Goal: Task Accomplishment & Management: Use online tool/utility

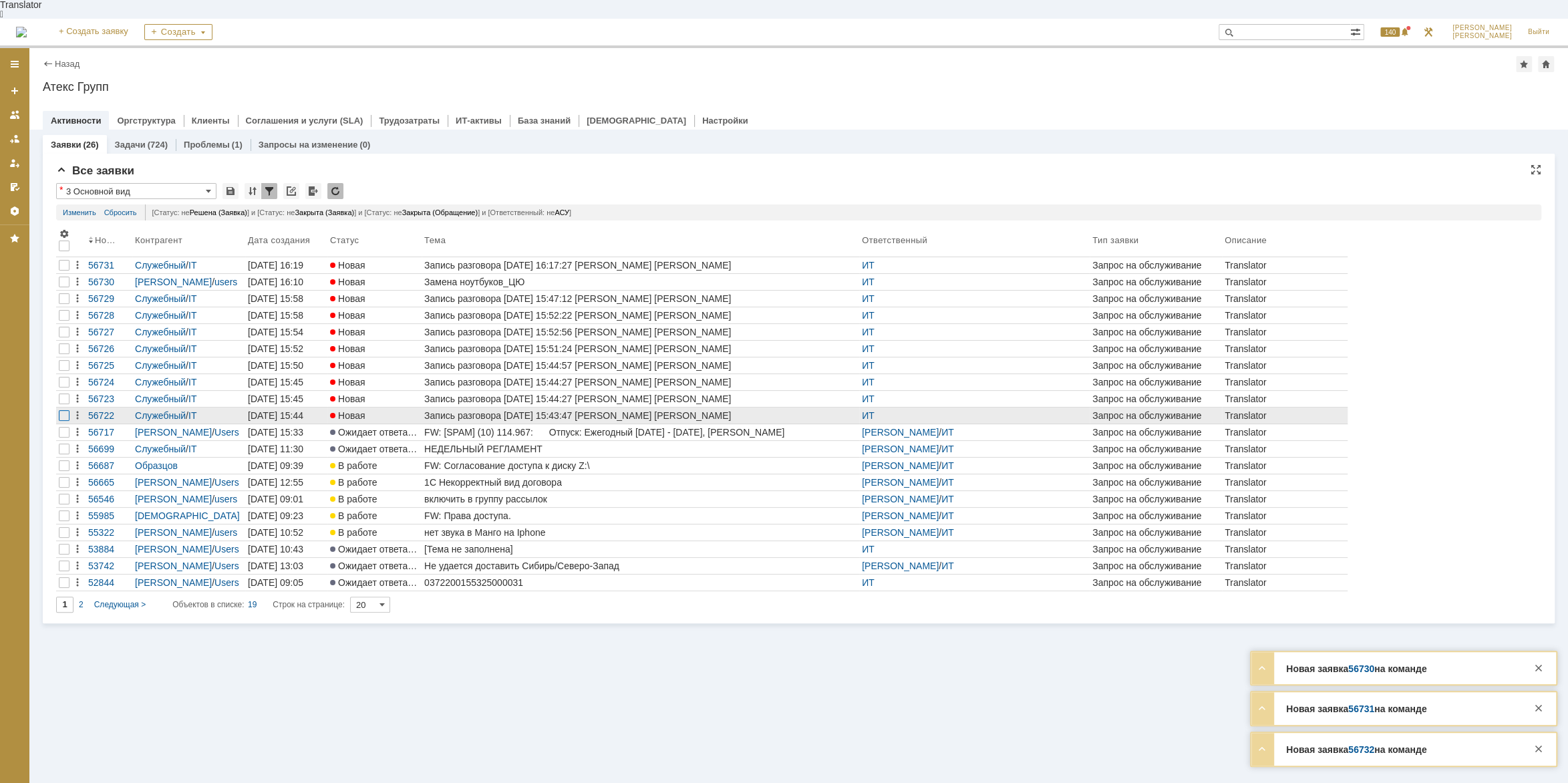
click at [67, 287] on div at bounding box center [64, 282] width 11 height 11
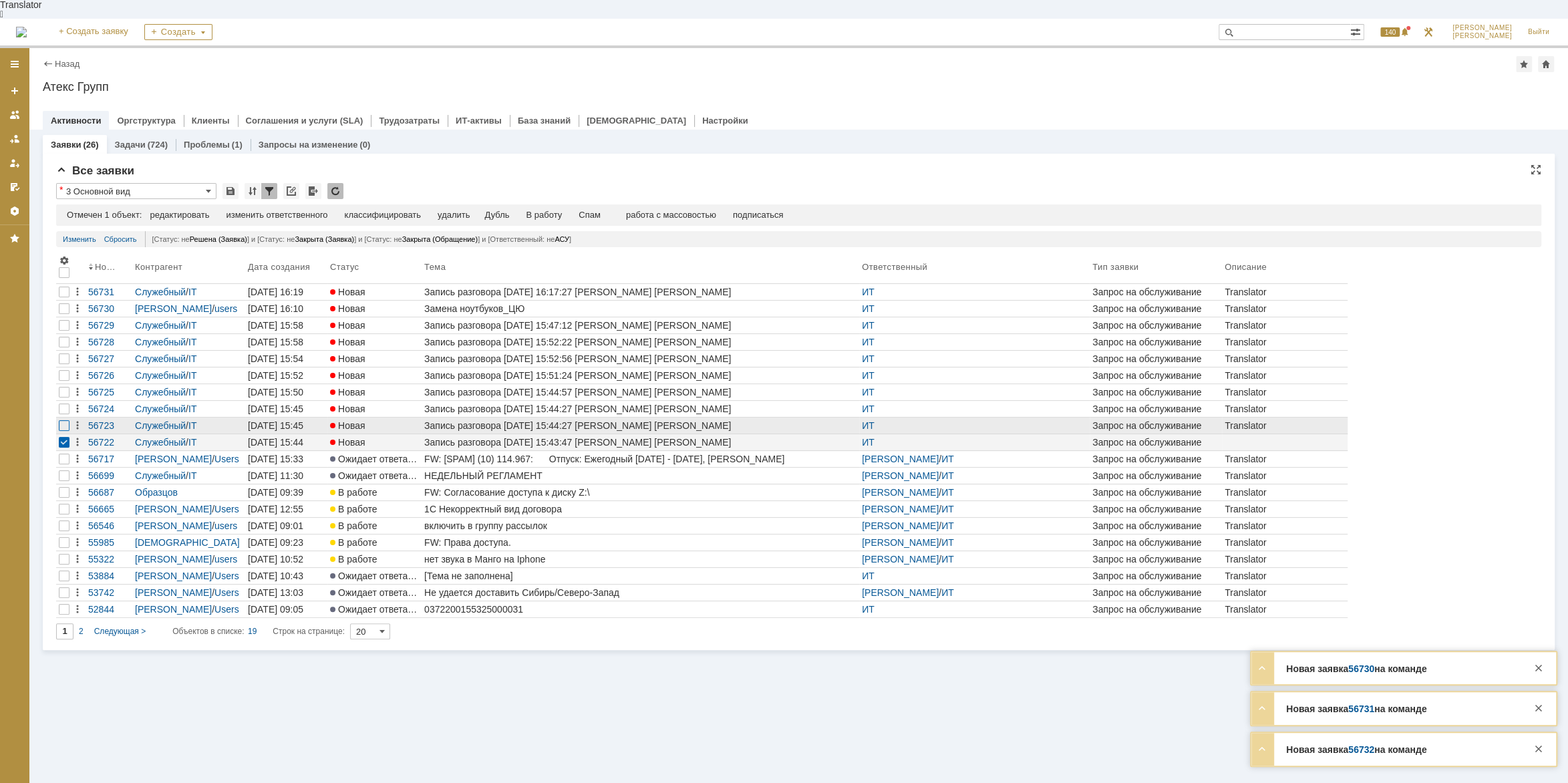
click at [64, 297] on div at bounding box center [64, 292] width 11 height 11
click at [67, 314] on div at bounding box center [64, 308] width 11 height 11
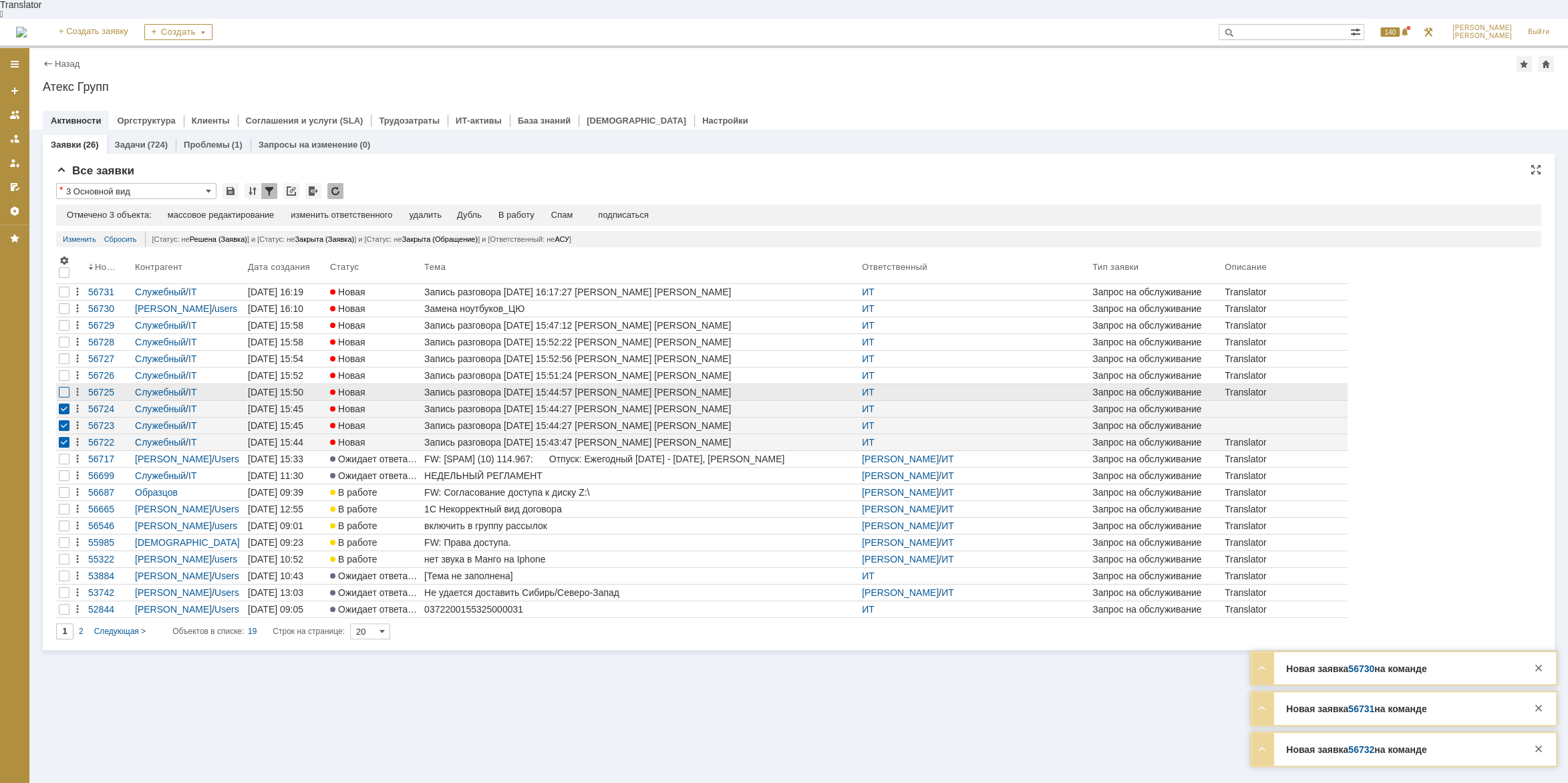
click at [63, 297] on div at bounding box center [64, 292] width 11 height 11
click at [63, 314] on div at bounding box center [64, 308] width 11 height 11
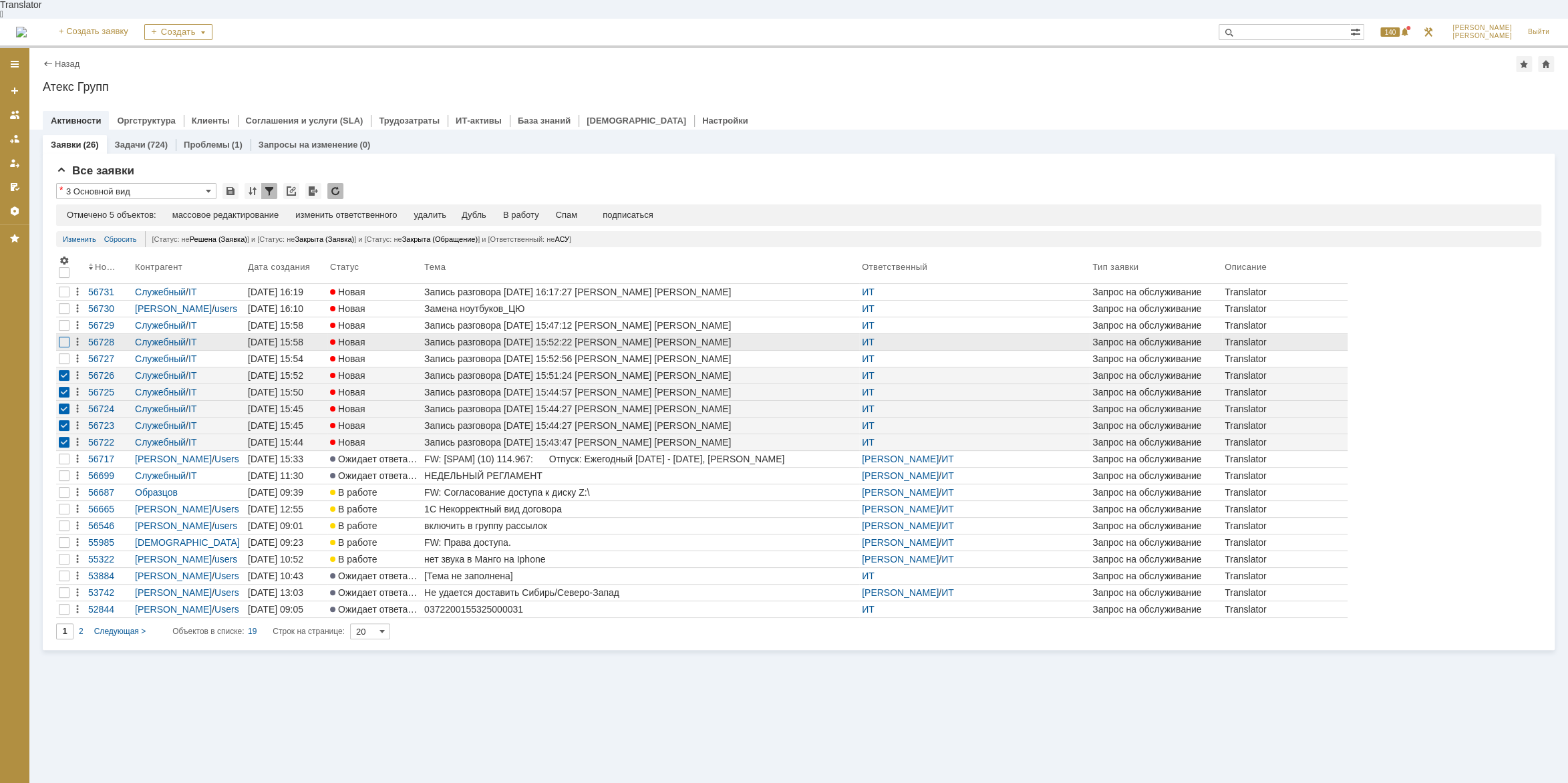
drag, startPoint x: 61, startPoint y: 339, endPoint x: 62, endPoint y: 327, distance: 12.0
click at [61, 297] on div at bounding box center [64, 292] width 11 height 11
click at [62, 314] on div at bounding box center [64, 308] width 11 height 11
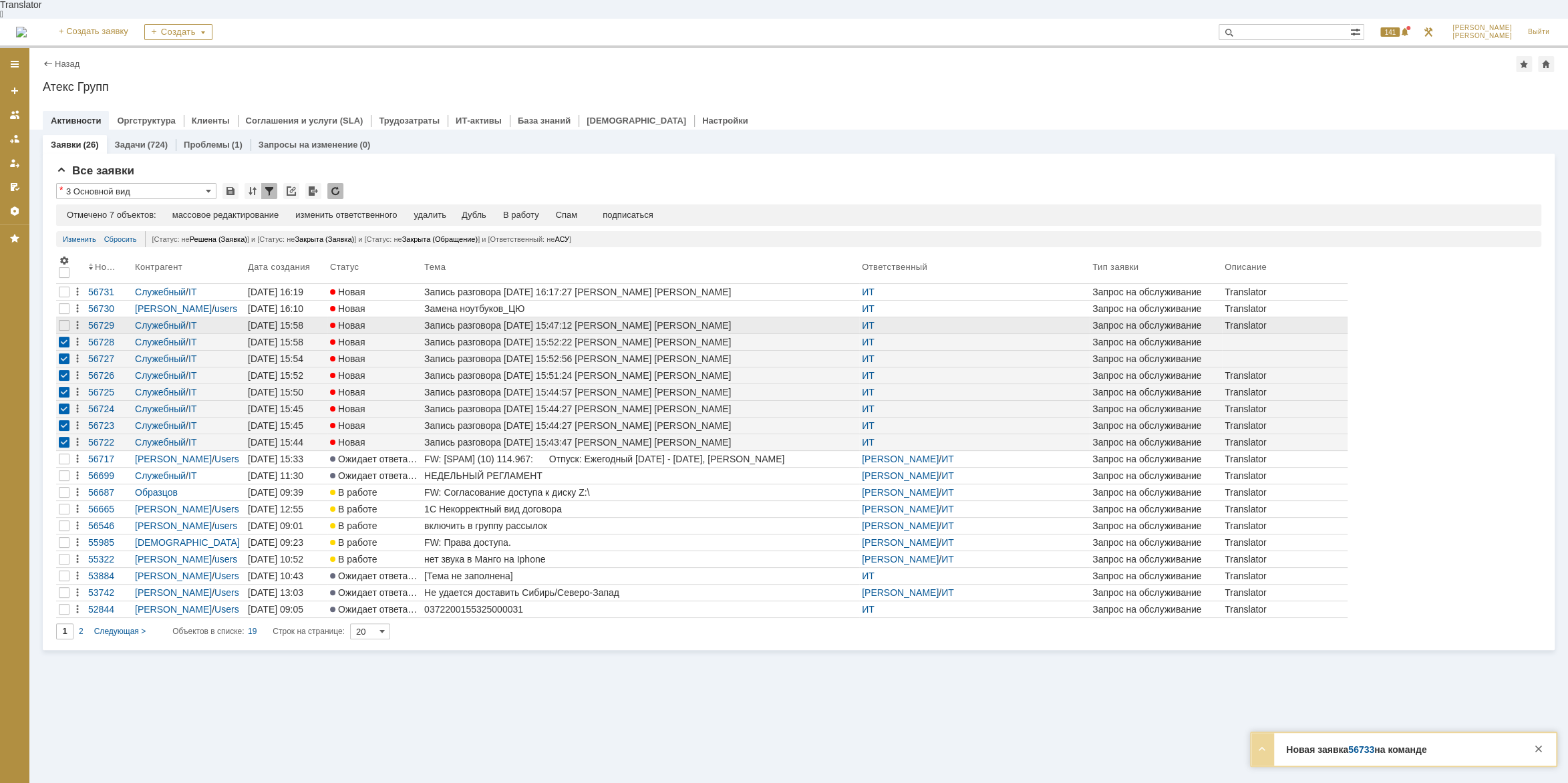
click at [63, 318] on div at bounding box center [64, 325] width 16 height 16
click at [578, 210] on div "Спам" at bounding box center [567, 215] width 22 height 11
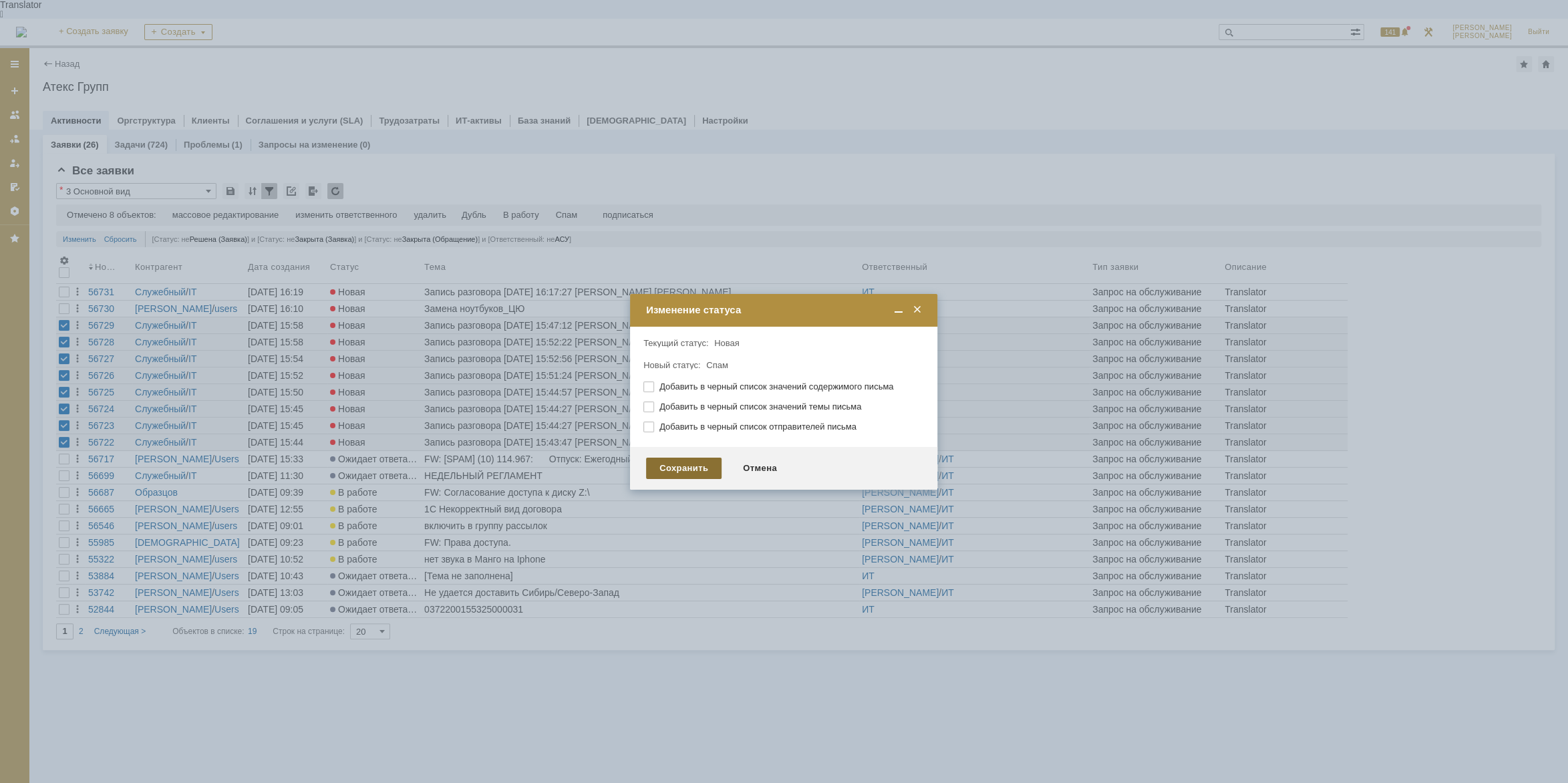
click at [709, 464] on div "Сохранить" at bounding box center [684, 468] width 75 height 21
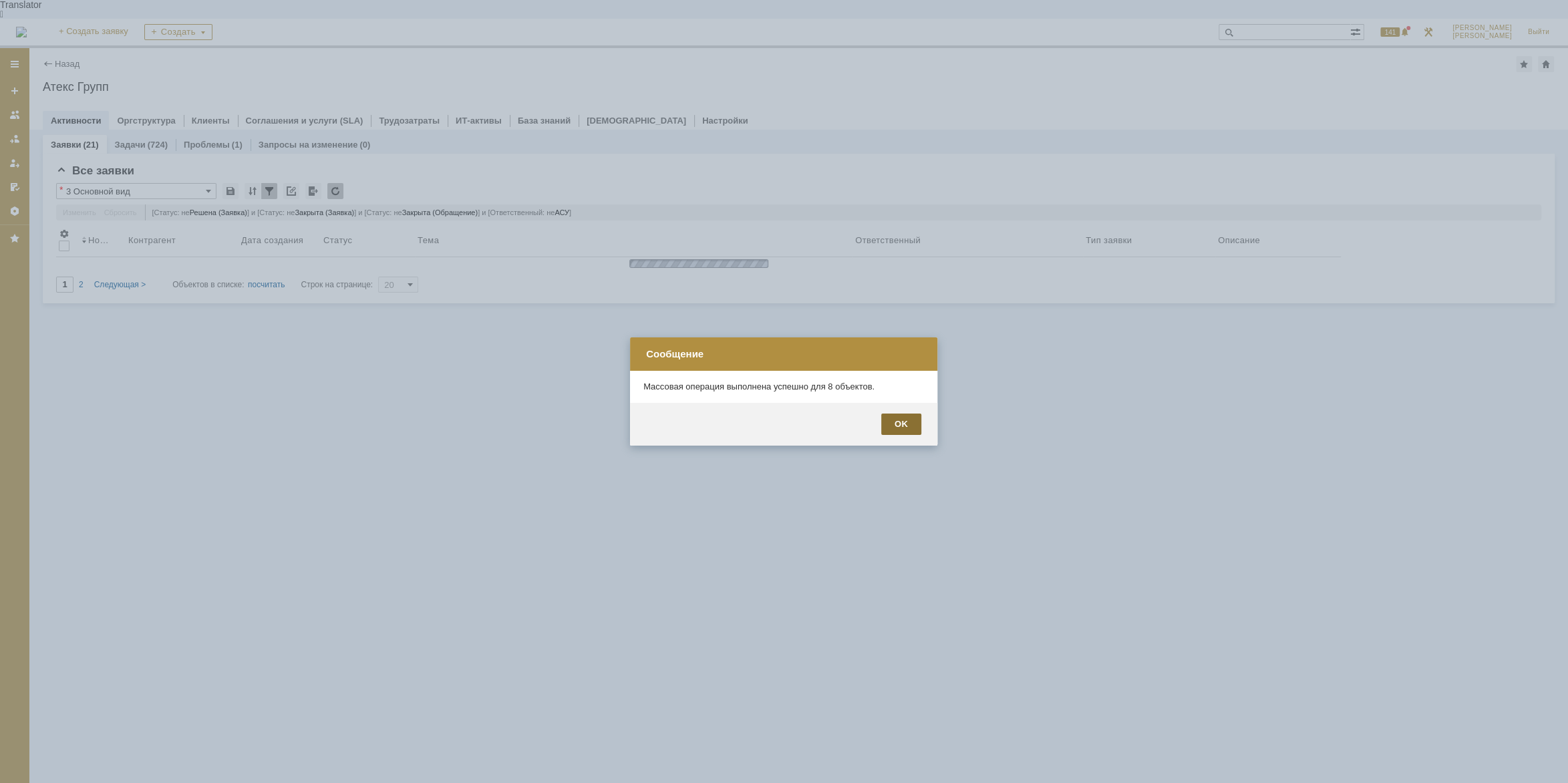
click at [902, 416] on div "OK" at bounding box center [901, 424] width 40 height 21
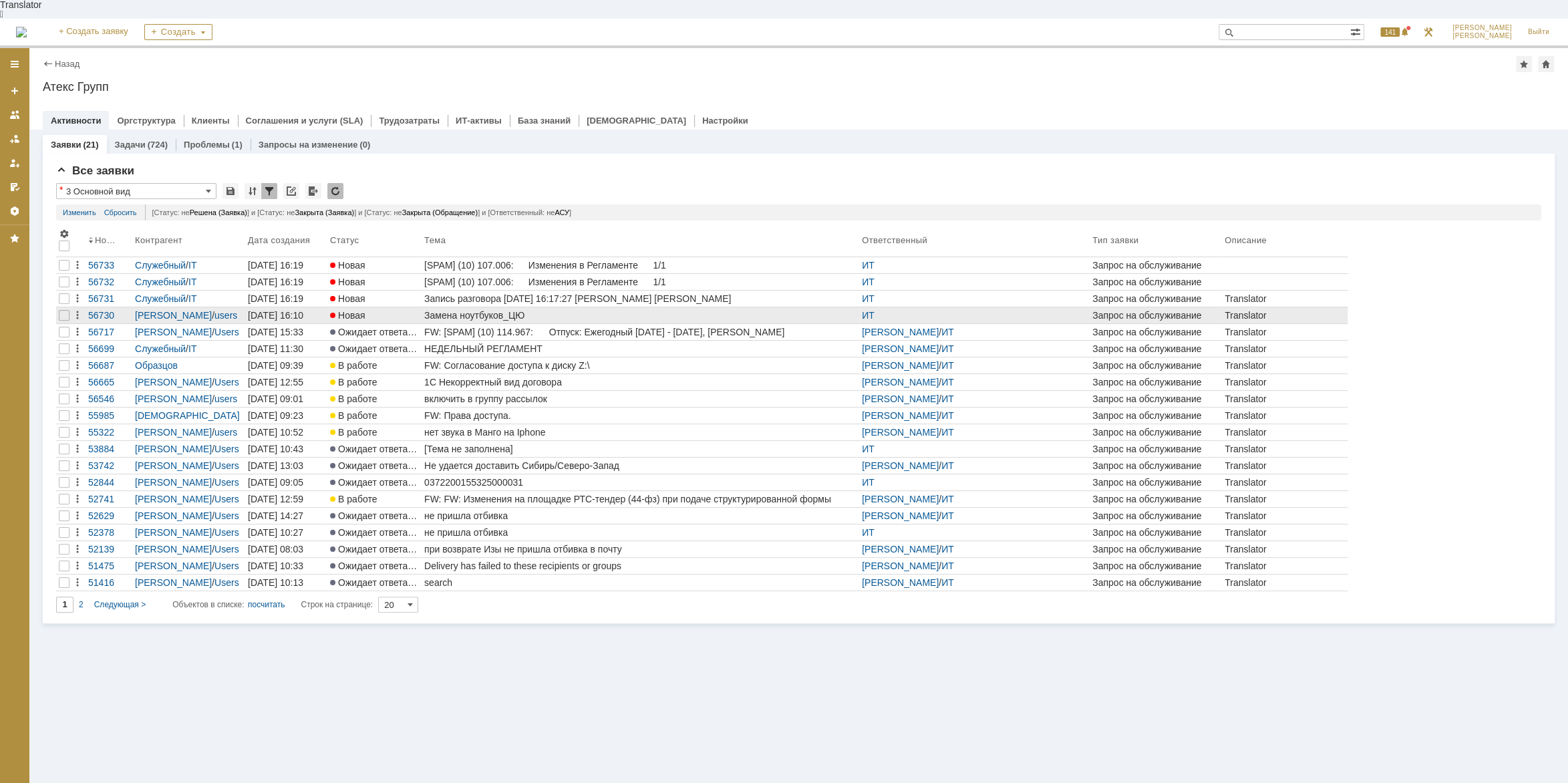
click at [494, 310] on div "Замена ноутбуков_ЦЮ" at bounding box center [641, 315] width 432 height 11
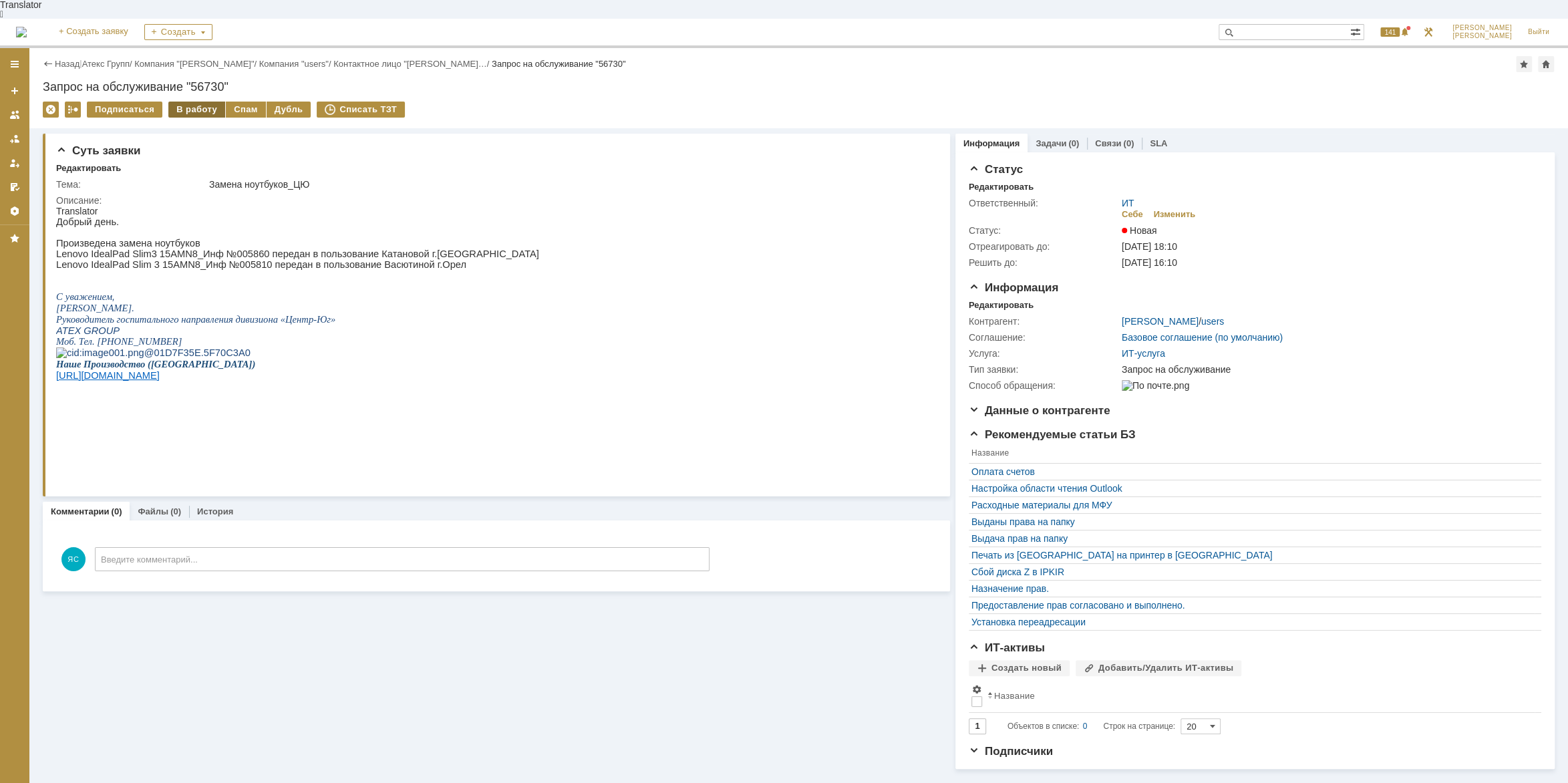
click at [184, 102] on div "В работу" at bounding box center [196, 109] width 57 height 16
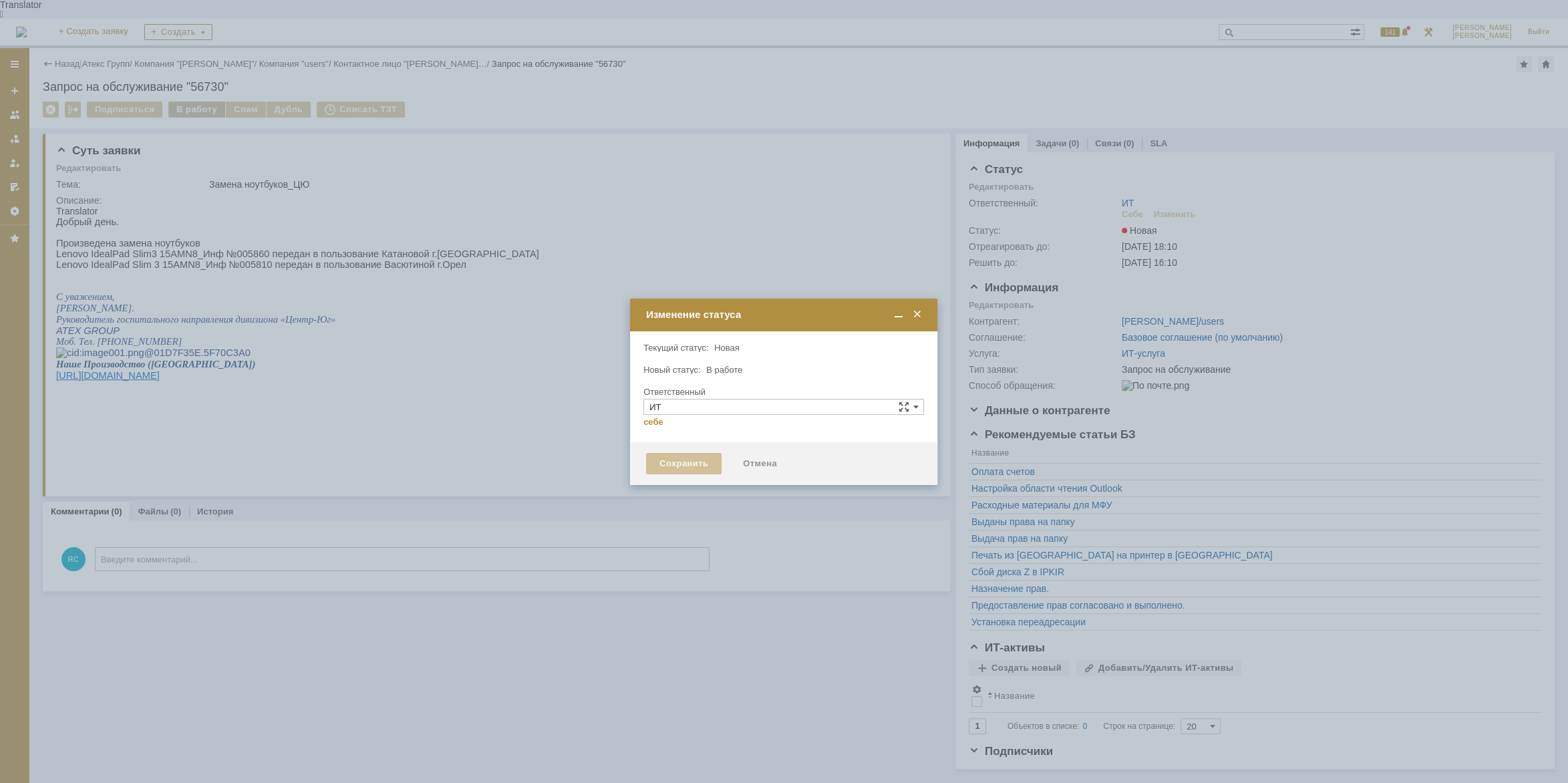
type input "[PERSON_NAME]"
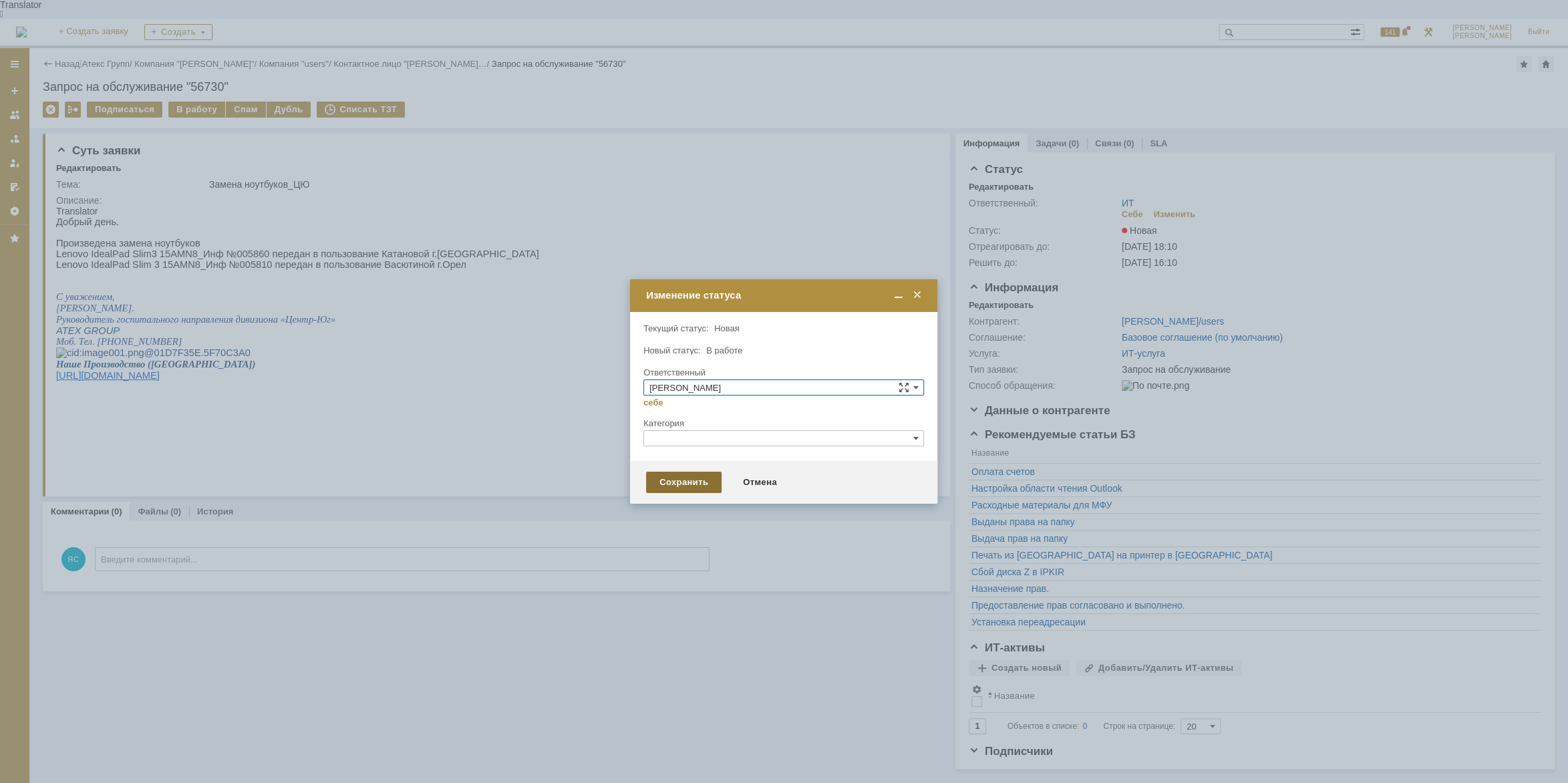
click at [669, 482] on div "Сохранить" at bounding box center [684, 482] width 75 height 21
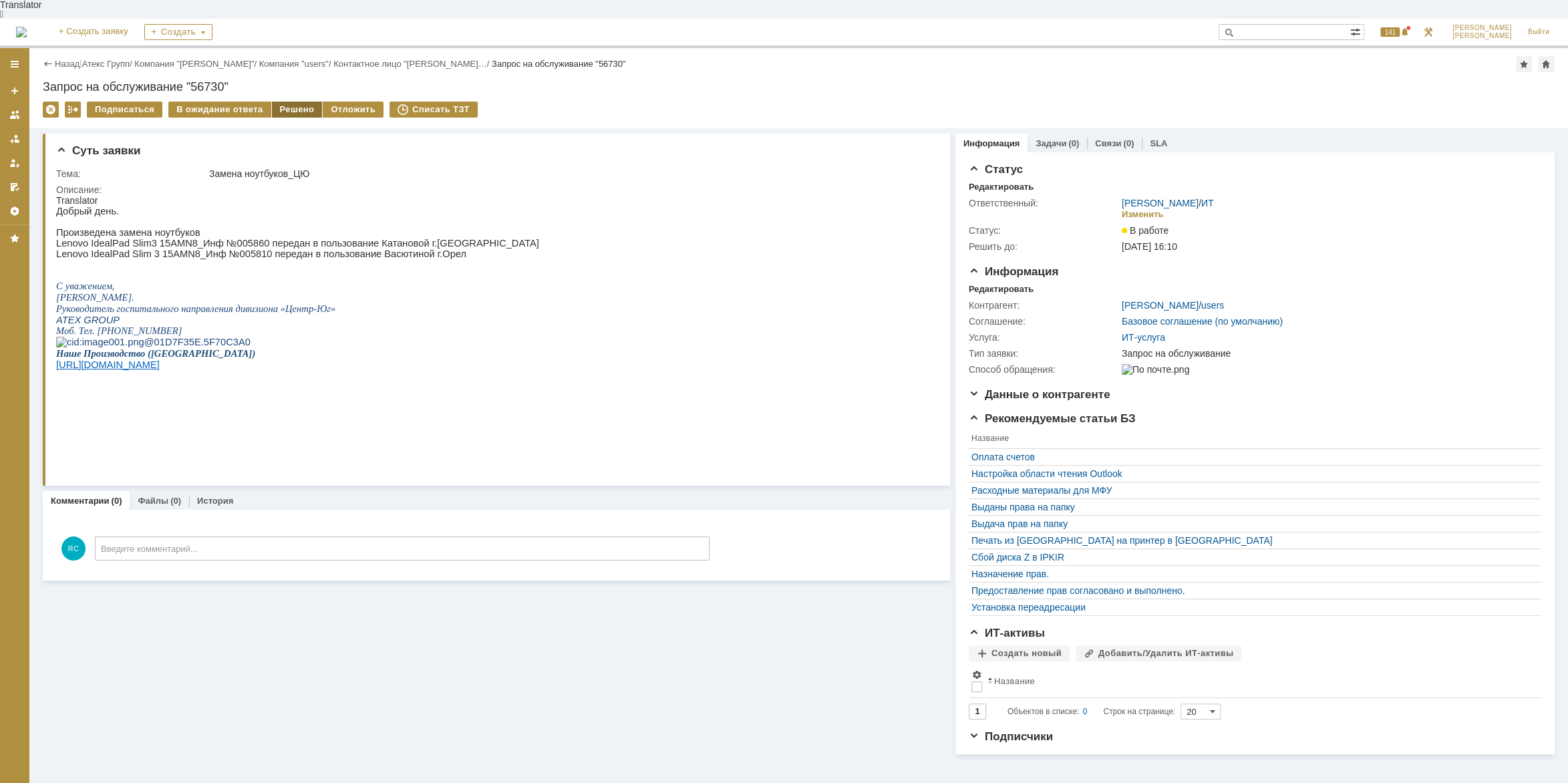
drag, startPoint x: 313, startPoint y: 89, endPoint x: 300, endPoint y: 92, distance: 13.3
click at [300, 102] on div "Решено" at bounding box center [296, 109] width 50 height 16
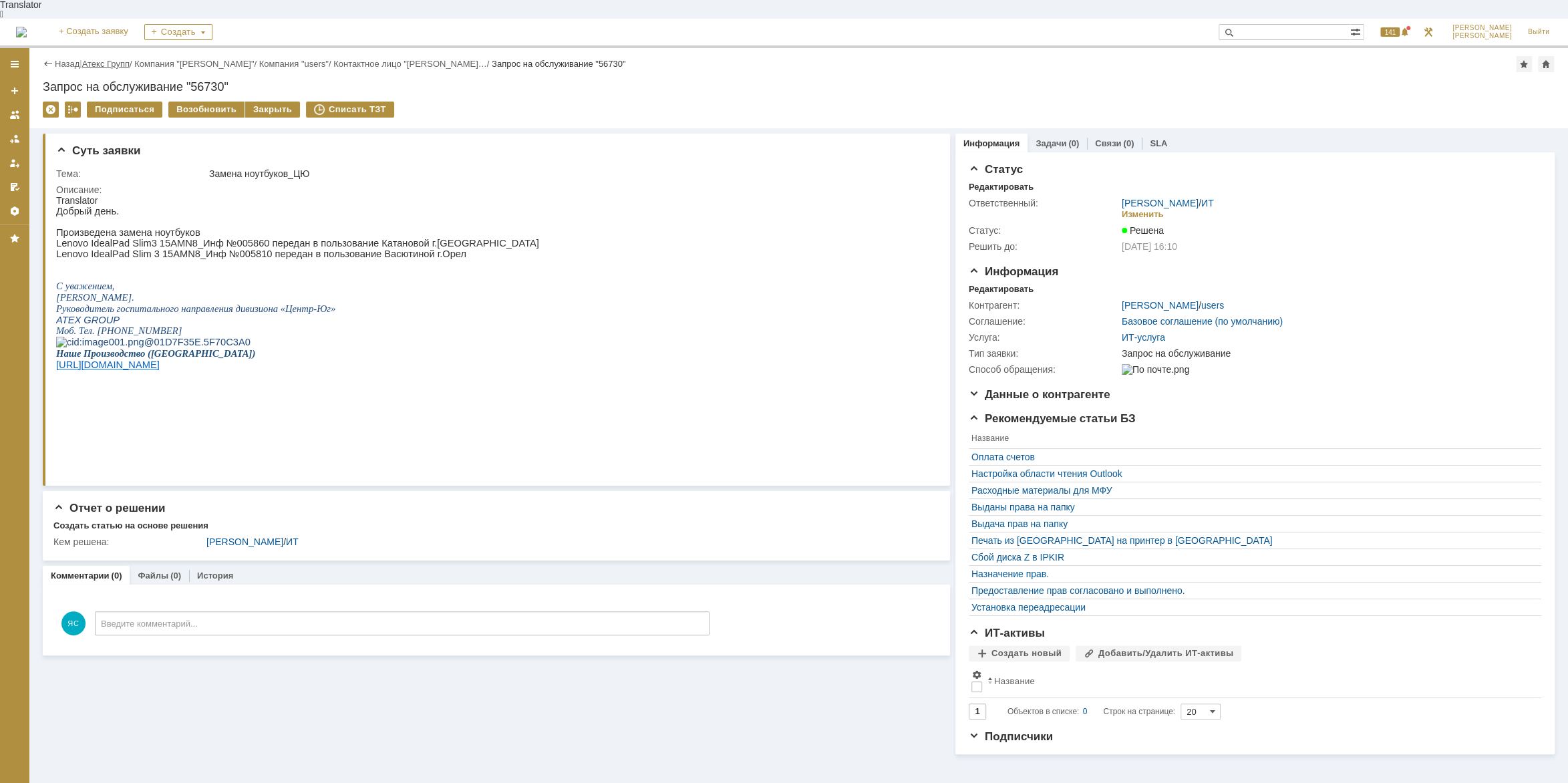
click at [121, 59] on link "Атекс Групп" at bounding box center [106, 64] width 48 height 10
